Goal: Task Accomplishment & Management: Use online tool/utility

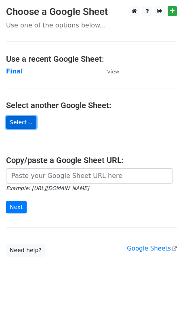
click at [13, 121] on link "Select..." at bounding box center [21, 122] width 30 height 13
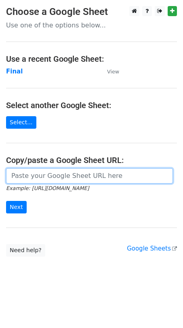
click at [37, 173] on input "url" at bounding box center [89, 175] width 167 height 15
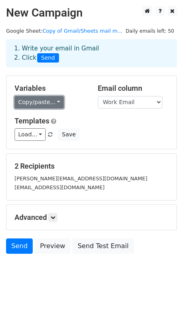
click at [37, 105] on link "Copy/paste..." at bounding box center [39, 102] width 49 height 13
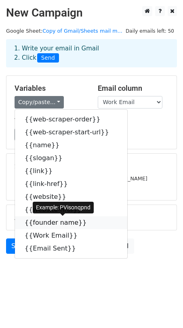
click at [58, 221] on link "{{founder name}}" at bounding box center [71, 223] width 112 height 13
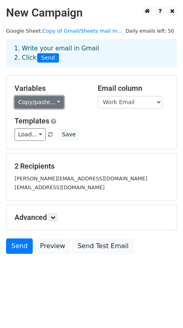
click at [28, 98] on link "Copy/paste..." at bounding box center [39, 102] width 49 height 13
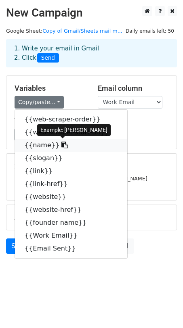
click at [40, 145] on link "{{name}}" at bounding box center [71, 145] width 112 height 13
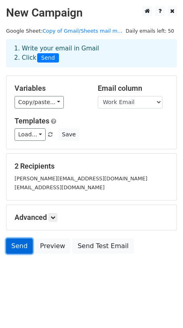
click at [20, 246] on link "Send" at bounding box center [19, 246] width 27 height 15
click at [32, 110] on div "Variables Copy/paste... {{web-scraper-order}} {{web-scraper-start-url}} {{name}…" at bounding box center [91, 112] width 170 height 73
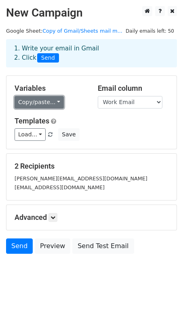
click at [33, 107] on link "Copy/paste..." at bounding box center [39, 102] width 49 height 13
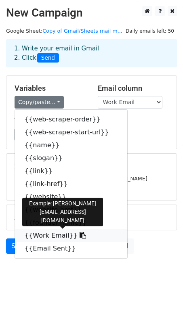
click at [33, 233] on link "{{Work Email}}" at bounding box center [71, 235] width 112 height 13
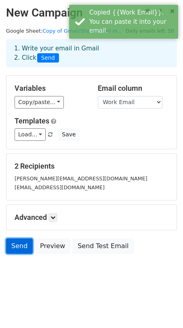
click at [21, 240] on link "Send" at bounding box center [19, 246] width 27 height 15
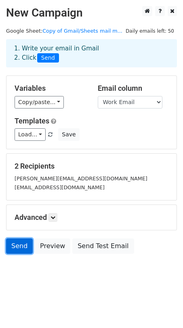
click at [12, 245] on link "Send" at bounding box center [19, 246] width 27 height 15
